Goal: Find specific page/section: Find specific page/section

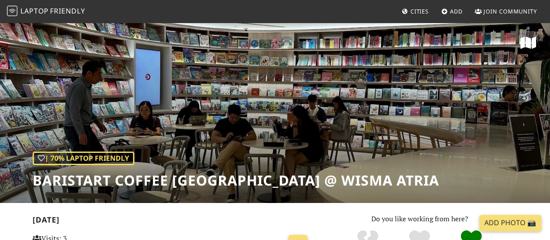
click at [64, 4] on link "Laptop Friendly" at bounding box center [46, 11] width 78 height 15
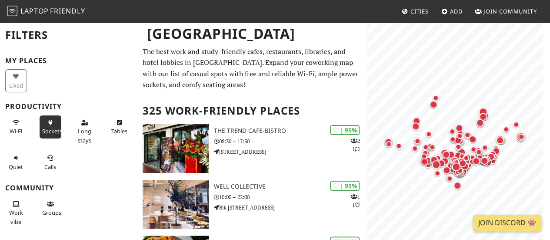
click at [51, 129] on span "Sockets" at bounding box center [52, 131] width 20 height 8
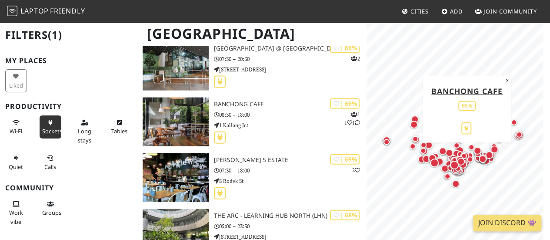
scroll to position [4217, 0]
